Goal: Task Accomplishment & Management: Use online tool/utility

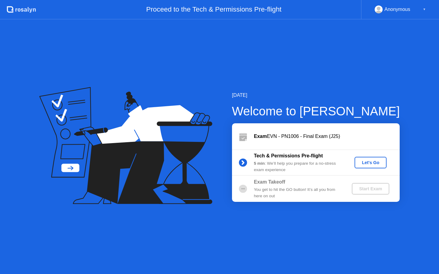
click at [370, 164] on div "Let's Go" at bounding box center [370, 162] width 27 height 5
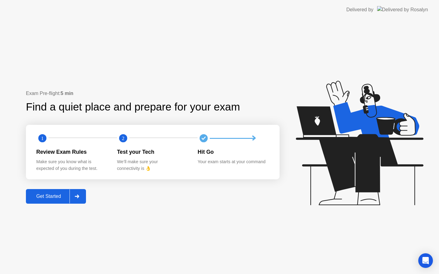
click at [51, 197] on div "Get Started" at bounding box center [49, 196] width 42 height 5
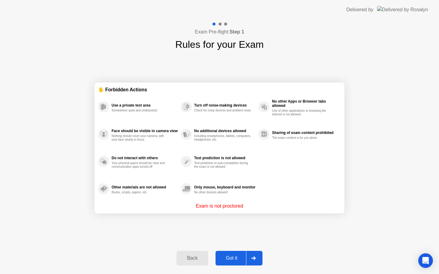
click at [234, 259] on div "Got it" at bounding box center [231, 258] width 29 height 5
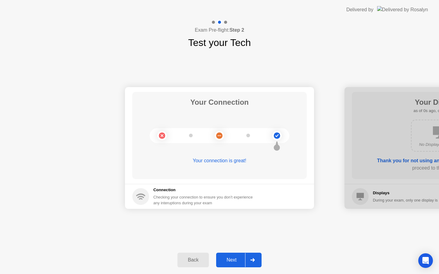
click at [234, 259] on div "Next" at bounding box center [231, 259] width 27 height 5
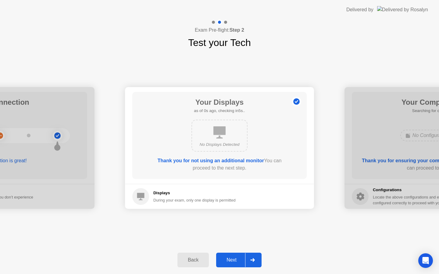
click at [234, 259] on div "Next" at bounding box center [231, 259] width 27 height 5
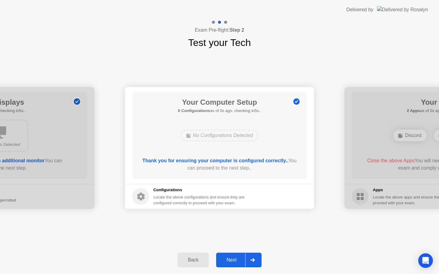
click at [234, 259] on div "Next" at bounding box center [231, 259] width 27 height 5
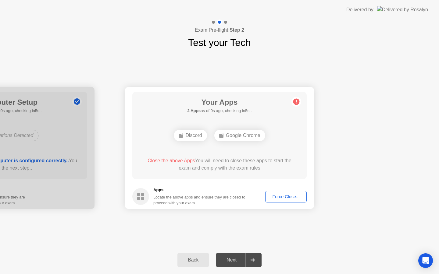
click at [234, 259] on div "Next" at bounding box center [231, 259] width 27 height 5
click at [293, 198] on div "Force Close..." at bounding box center [285, 196] width 37 height 5
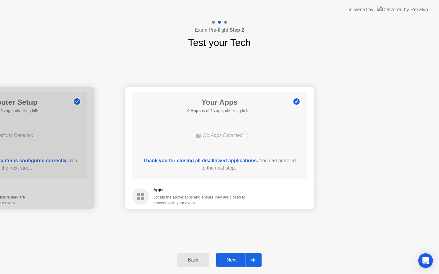
click at [235, 259] on div "Next" at bounding box center [231, 259] width 27 height 5
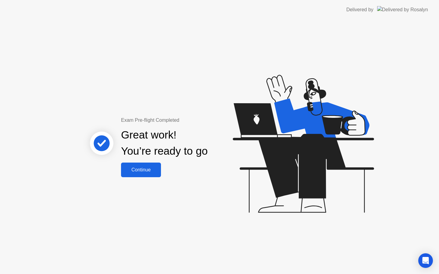
click at [136, 169] on div "Continue" at bounding box center [141, 169] width 36 height 5
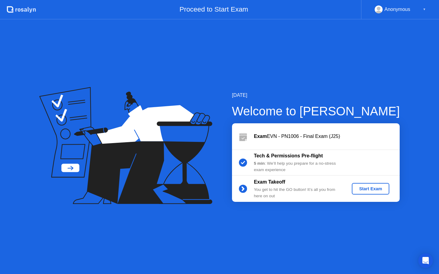
click at [372, 191] on div "Start Exam" at bounding box center [370, 188] width 33 height 5
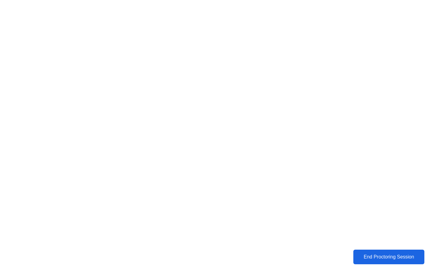
click at [375, 254] on div "End Proctoring Session" at bounding box center [388, 256] width 67 height 5
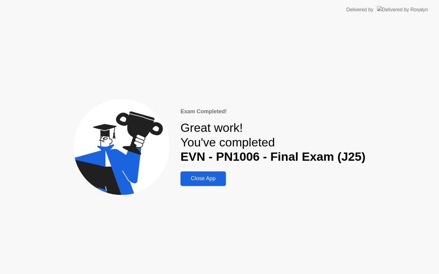
click at [204, 178] on div "Close App" at bounding box center [203, 179] width 42 height 6
